Goal: Find specific page/section: Find specific page/section

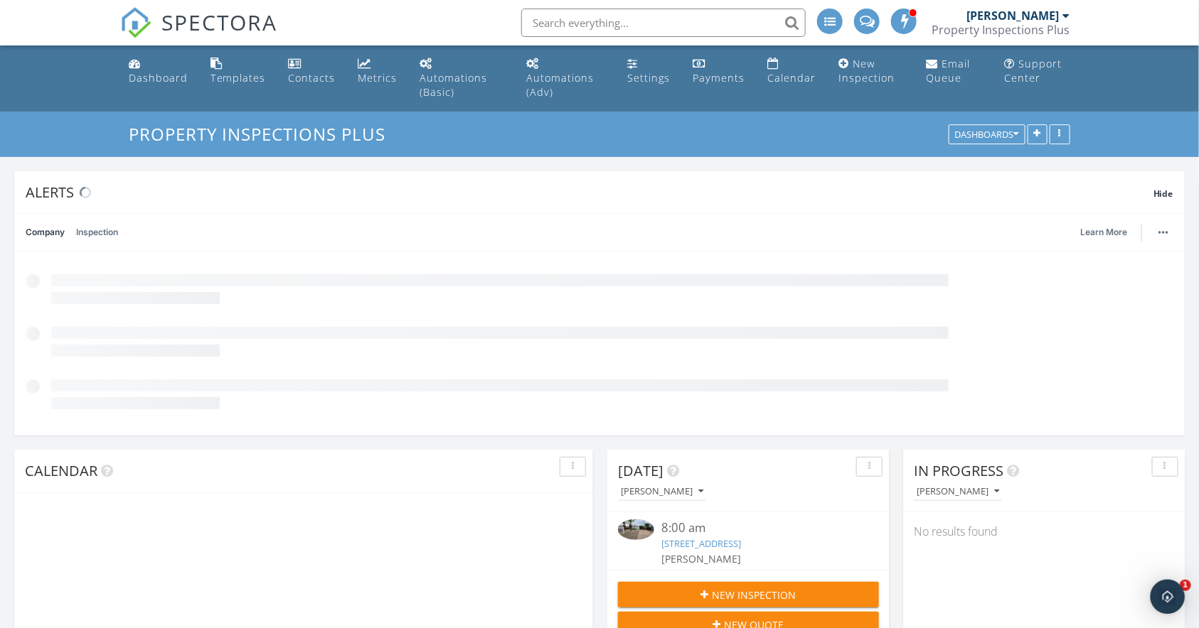
scroll to position [305, 282]
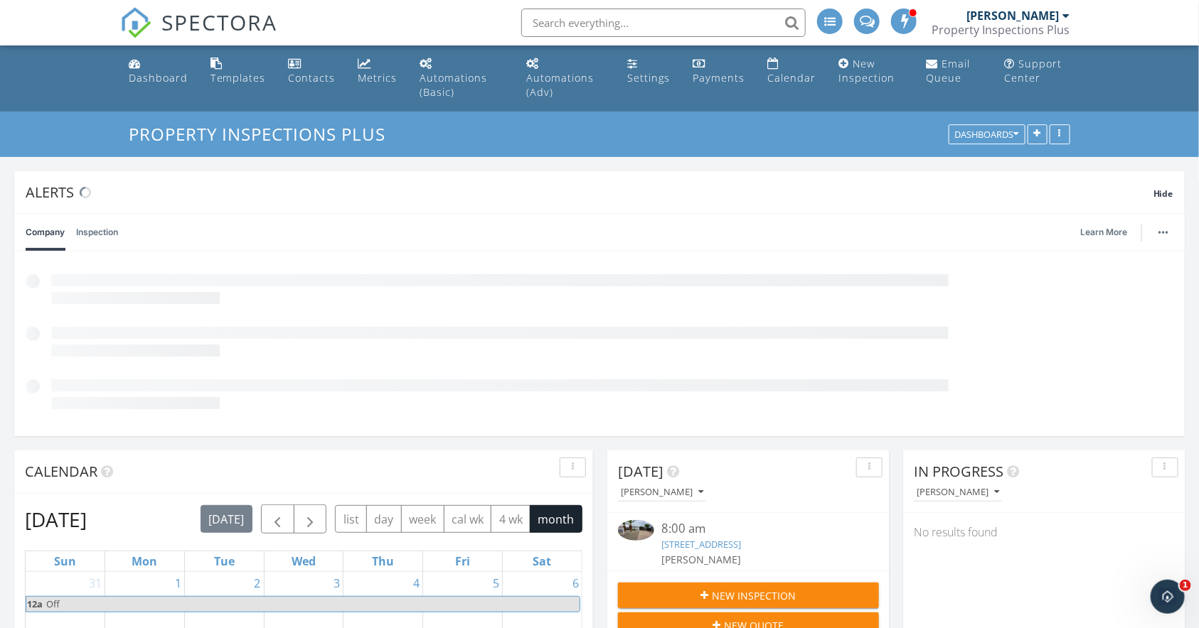
click at [702, 21] on input "text" at bounding box center [663, 23] width 284 height 28
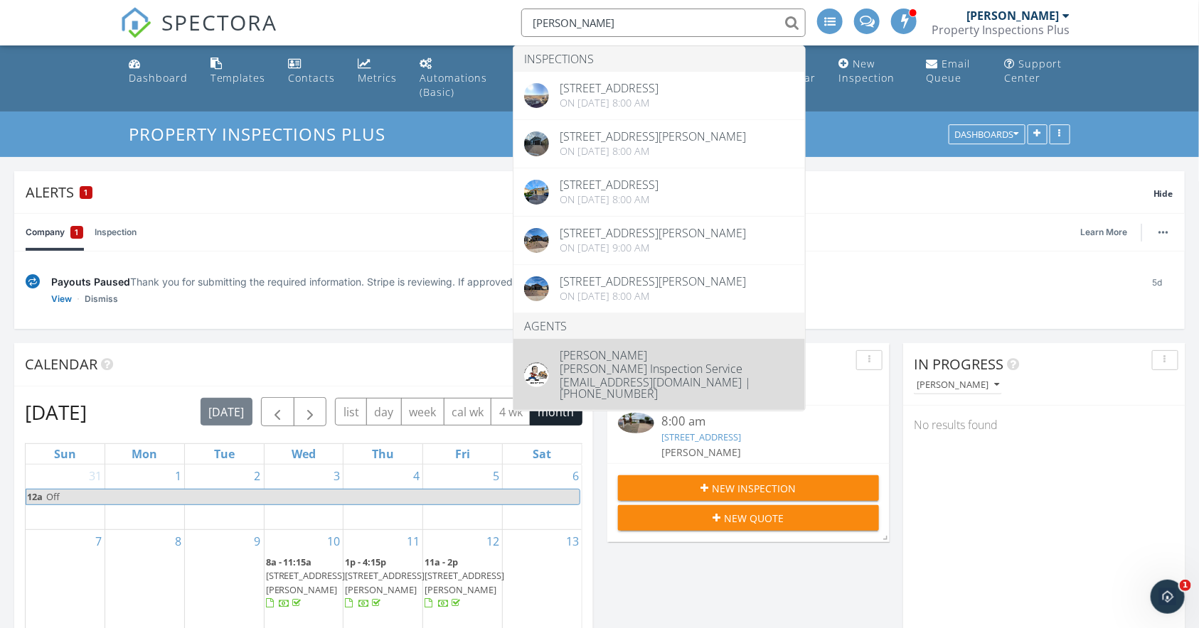
type input "[PERSON_NAME]"
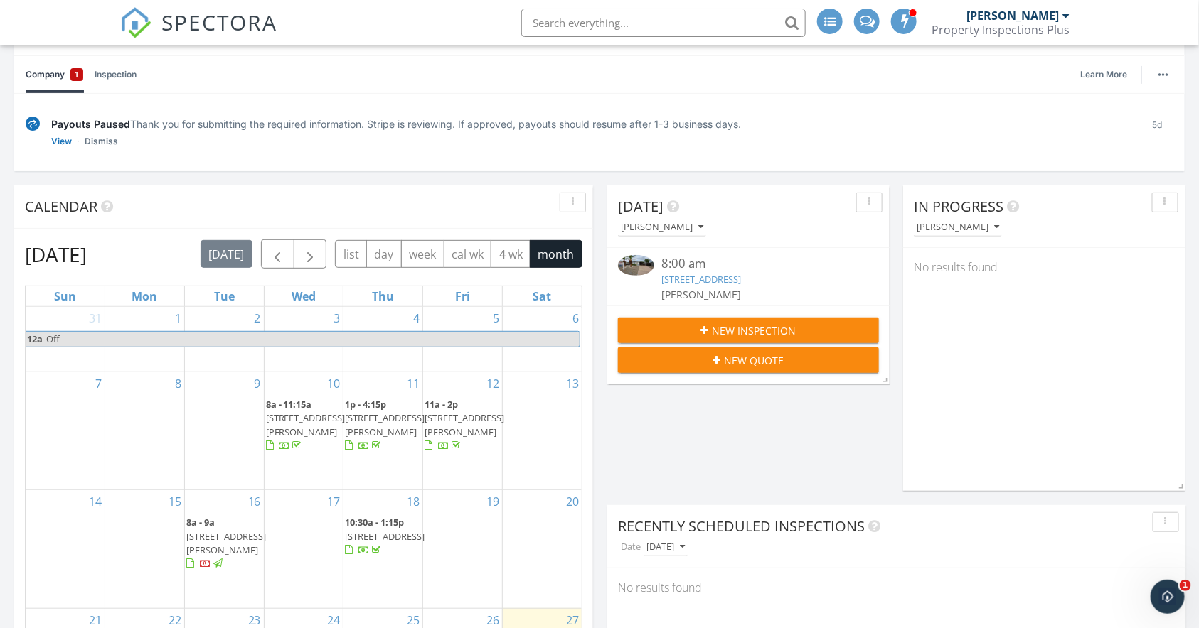
scroll to position [316, 0]
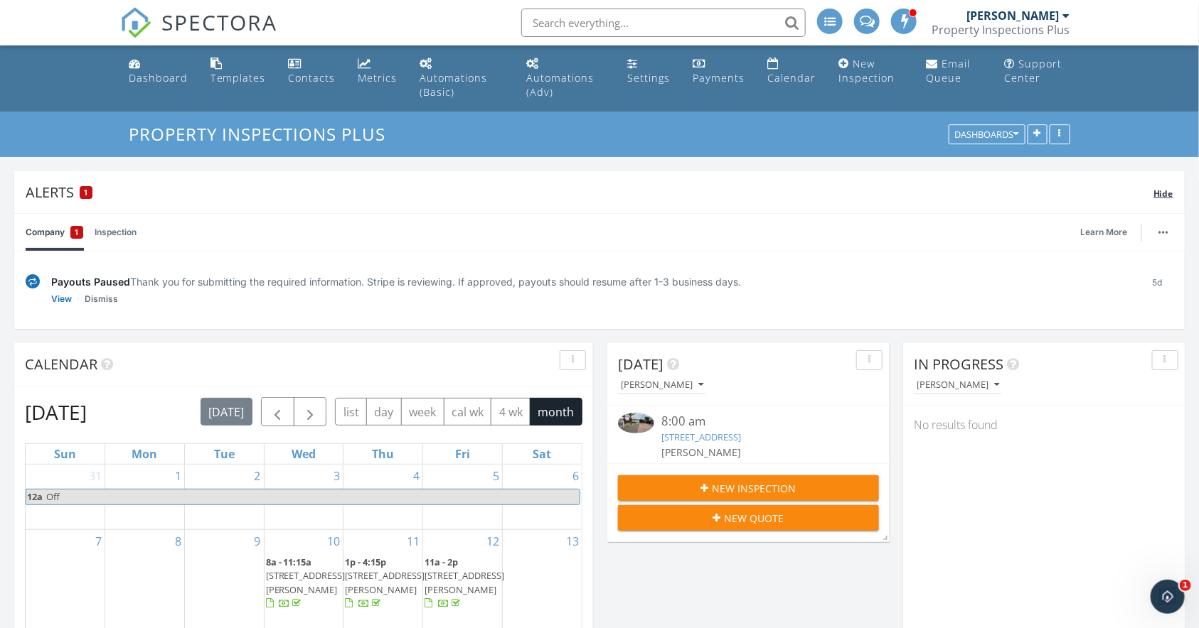
click at [1167, 188] on span "Hide" at bounding box center [1163, 194] width 20 height 12
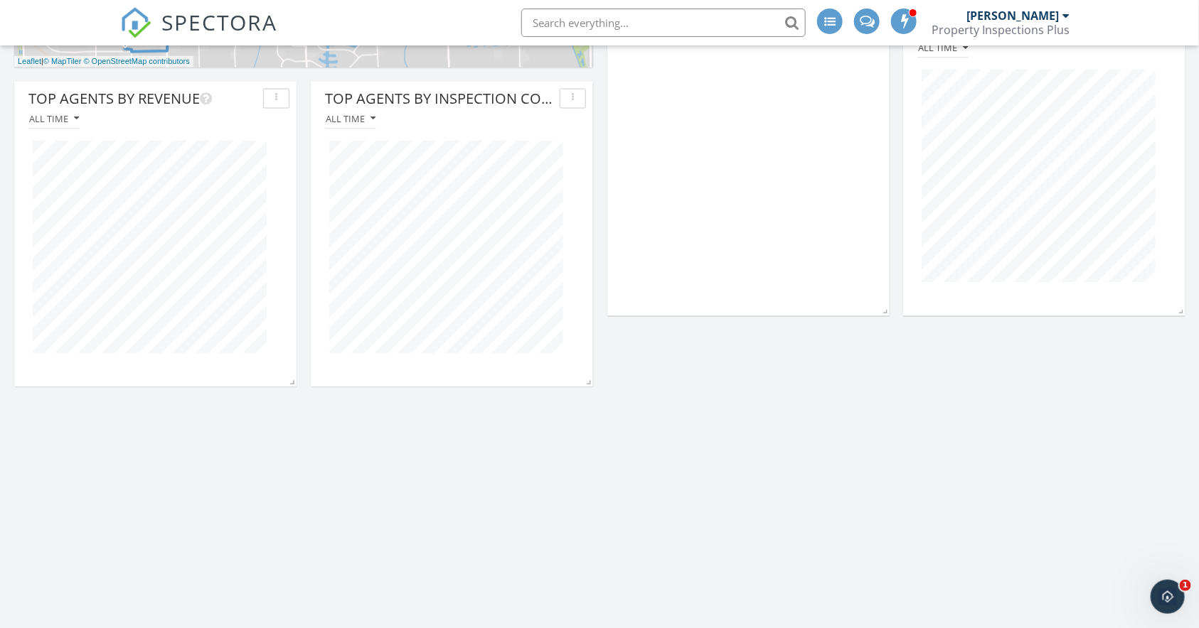
scroll to position [948, 0]
